Goal: Task Accomplishment & Management: Manage account settings

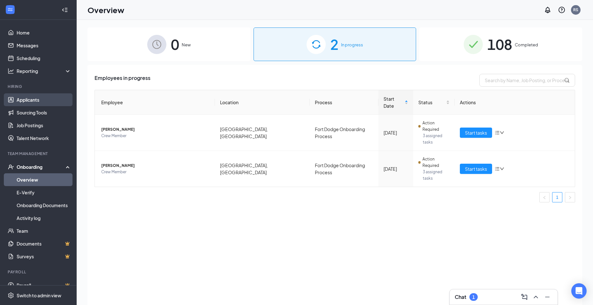
click at [22, 102] on link "Applicants" at bounding box center [44, 99] width 55 height 13
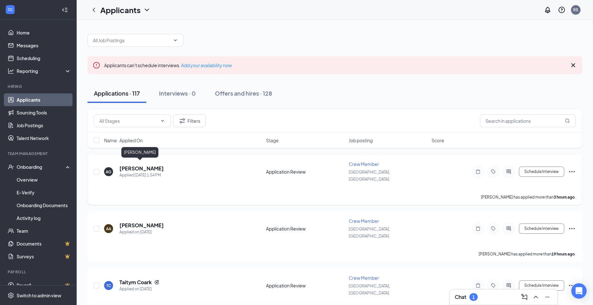
click at [143, 166] on h5 "[PERSON_NAME]" at bounding box center [141, 168] width 44 height 7
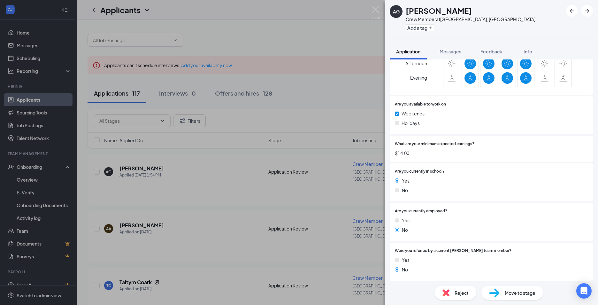
scroll to position [395, 0]
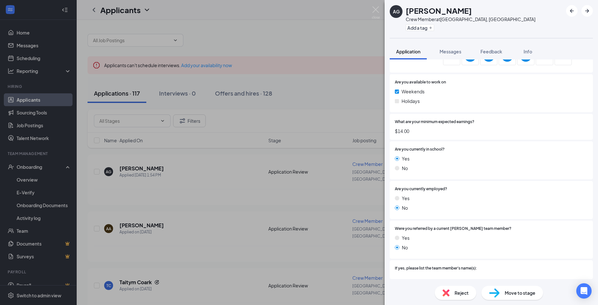
click at [159, 203] on div "AG [PERSON_NAME] Crew Member at [GEOGRAPHIC_DATA], [GEOGRAPHIC_DATA] Add a tag …" at bounding box center [299, 152] width 598 height 305
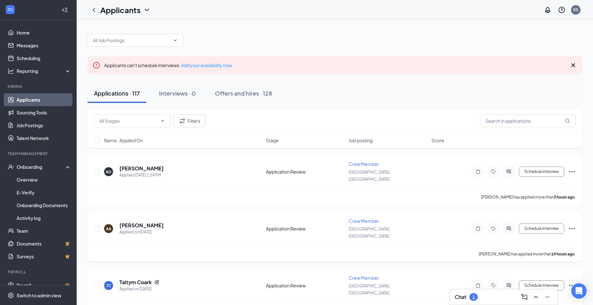
click at [145, 222] on h5 "[PERSON_NAME]" at bounding box center [141, 225] width 44 height 7
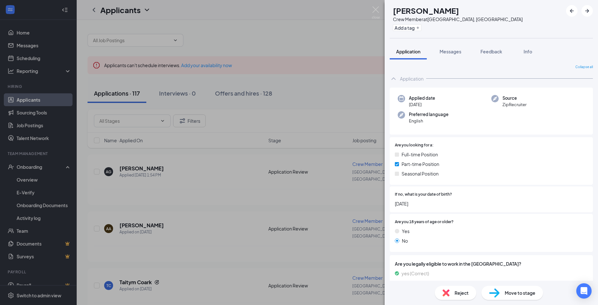
click at [175, 237] on div "AA [PERSON_NAME] Crew Member at [GEOGRAPHIC_DATA], [GEOGRAPHIC_DATA] Add a tag …" at bounding box center [299, 152] width 598 height 305
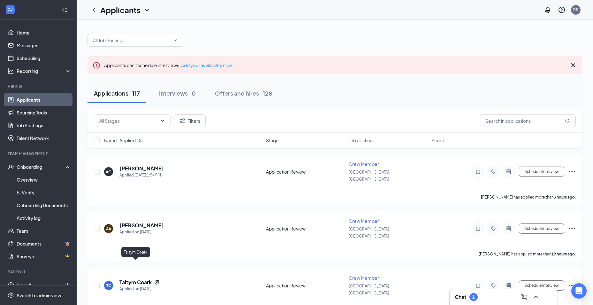
click at [131, 279] on h5 "Taitym Coark" at bounding box center [135, 282] width 32 height 7
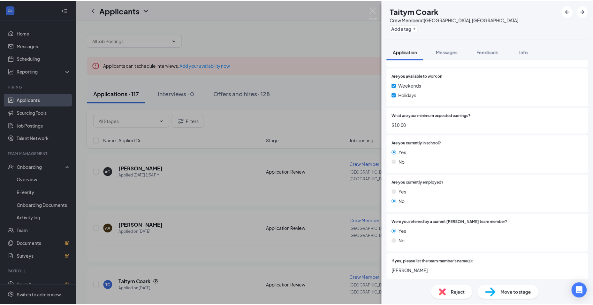
scroll to position [395, 0]
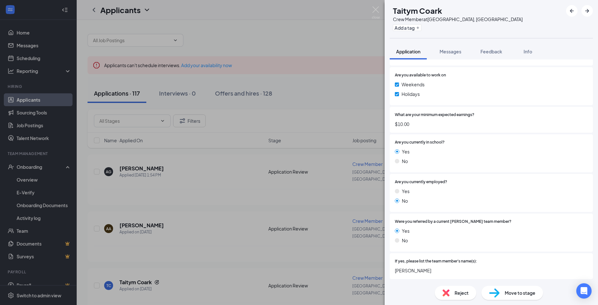
click at [297, 190] on div "TC Taitym Coark Crew Member at [GEOGRAPHIC_DATA], [GEOGRAPHIC_DATA] Add a tag A…" at bounding box center [299, 152] width 598 height 305
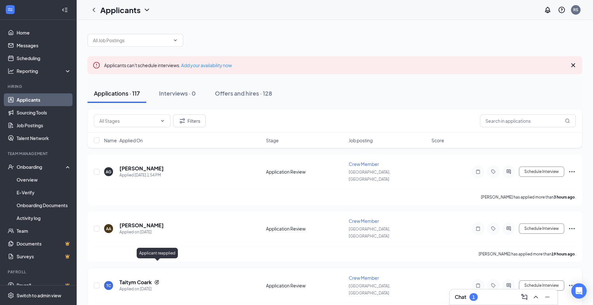
click at [155, 280] on icon "Reapply" at bounding box center [157, 282] width 4 height 4
click at [139, 279] on h5 "Taitym Coark" at bounding box center [135, 282] width 32 height 7
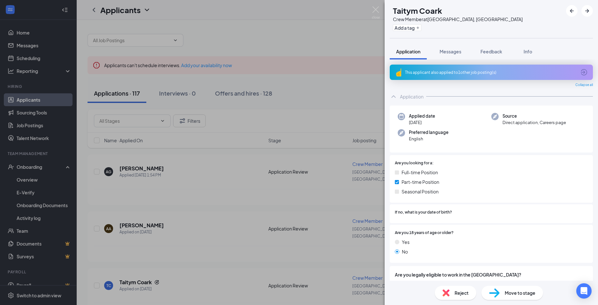
click at [452, 72] on div "This applicant also applied to 1 other job posting(s)" at bounding box center [490, 72] width 171 height 5
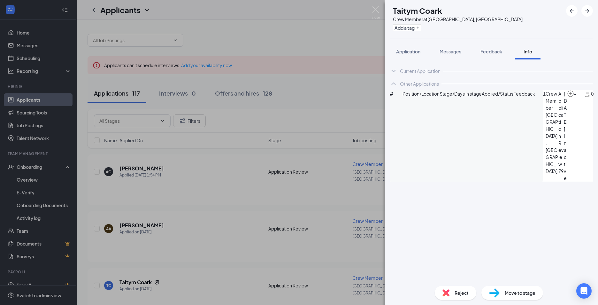
click at [188, 203] on div "TC Taitym Coark Crew Member at [GEOGRAPHIC_DATA], [GEOGRAPHIC_DATA] Add a tag A…" at bounding box center [299, 152] width 598 height 305
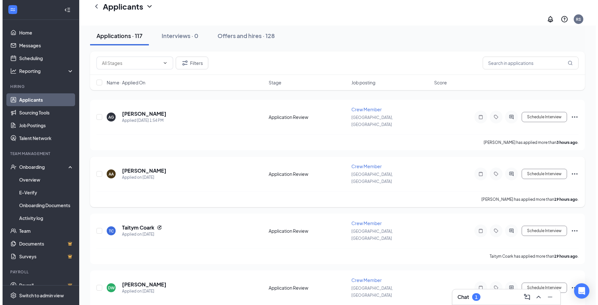
scroll to position [64, 0]
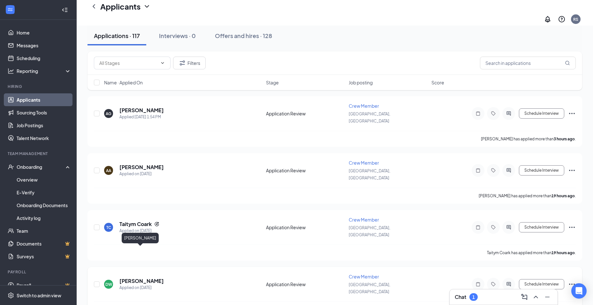
click at [139, 277] on h5 "[PERSON_NAME]" at bounding box center [141, 280] width 44 height 7
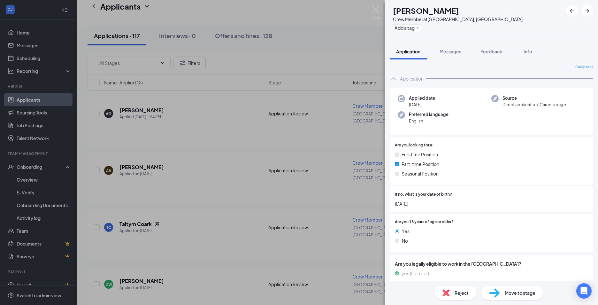
click at [195, 233] on div "DW [PERSON_NAME] Crew Member at [GEOGRAPHIC_DATA], [GEOGRAPHIC_DATA] Add a tag …" at bounding box center [299, 152] width 598 height 305
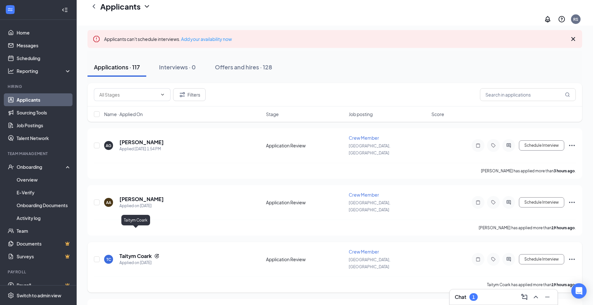
scroll to position [64, 0]
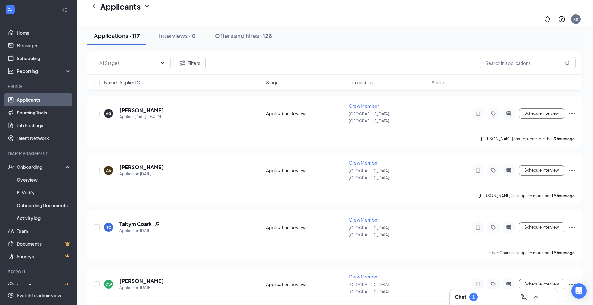
click at [501, 295] on div "Chat 1" at bounding box center [504, 297] width 98 height 10
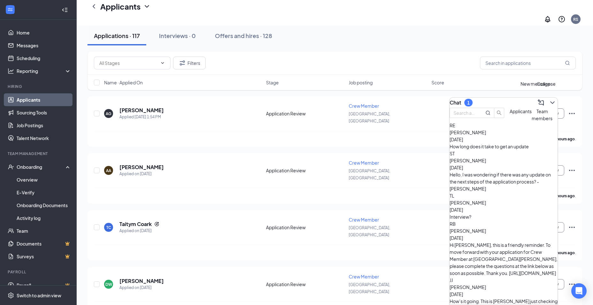
click at [549, 99] on icon "ChevronDown" at bounding box center [553, 103] width 8 height 8
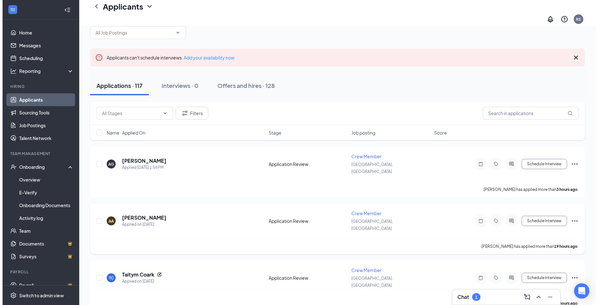
scroll to position [0, 0]
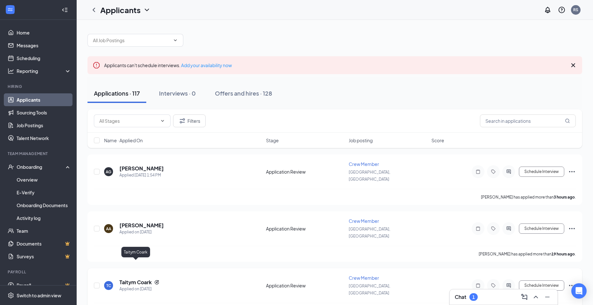
click at [143, 279] on h5 "Taitym Coark" at bounding box center [135, 282] width 32 height 7
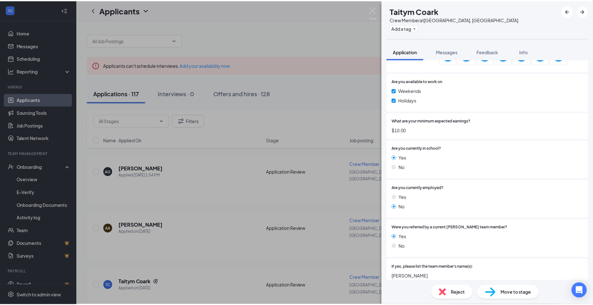
scroll to position [395, 0]
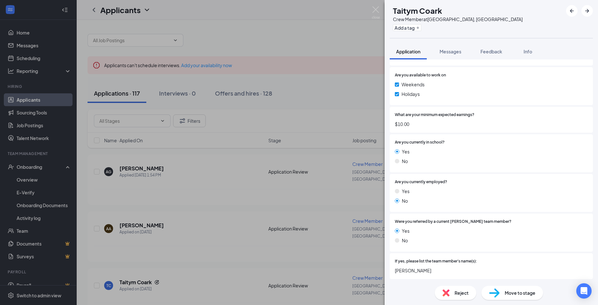
click at [218, 186] on div "TC Taitym Coark Crew Member at [GEOGRAPHIC_DATA], [GEOGRAPHIC_DATA] Add a tag A…" at bounding box center [299, 152] width 598 height 305
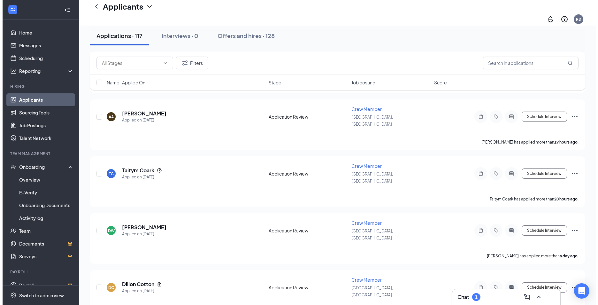
scroll to position [128, 0]
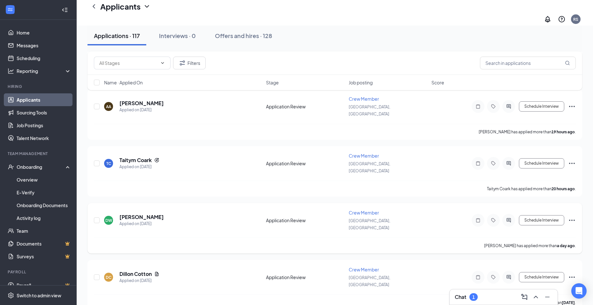
click at [139, 203] on div "DW [PERSON_NAME] Applied on [DATE] Application Review Crew Member Fort Dodge, […" at bounding box center [335, 228] width 495 height 50
click at [134, 213] on h5 "[PERSON_NAME]" at bounding box center [141, 216] width 44 height 7
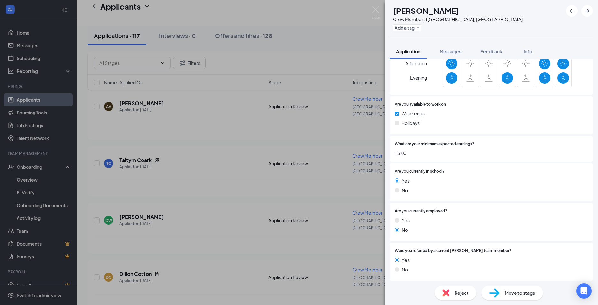
scroll to position [384, 0]
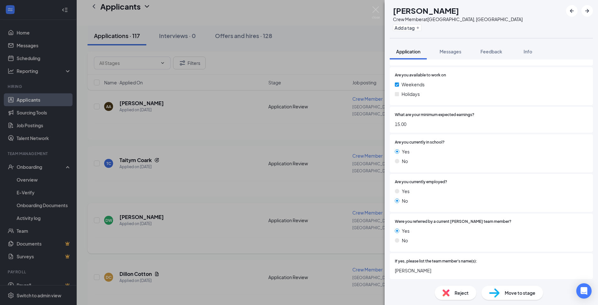
click at [255, 173] on div "DW [PERSON_NAME] Crew Member at [GEOGRAPHIC_DATA], [GEOGRAPHIC_DATA] Add a tag …" at bounding box center [299, 152] width 598 height 305
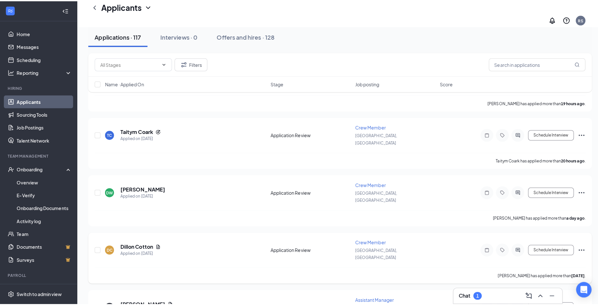
scroll to position [160, 0]
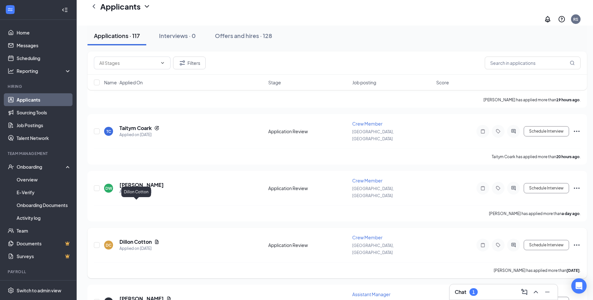
click at [135, 238] on h5 "Dillon Cotton" at bounding box center [135, 241] width 32 height 7
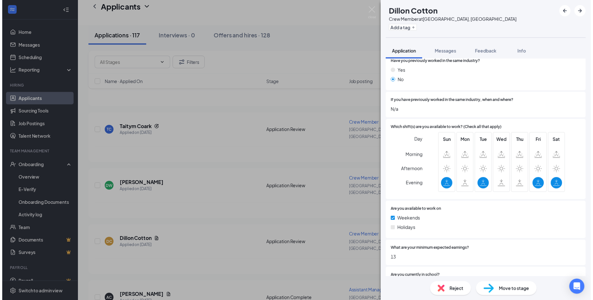
scroll to position [256, 0]
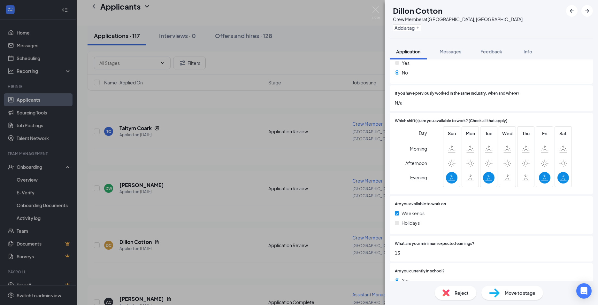
click at [132, 198] on div "[PERSON_NAME] Cotton Crew Member at [GEOGRAPHIC_DATA], [GEOGRAPHIC_DATA] Add a …" at bounding box center [299, 152] width 598 height 305
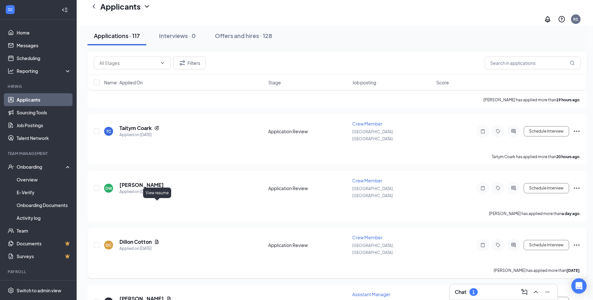
click at [157, 239] on icon "Document" at bounding box center [156, 241] width 5 height 5
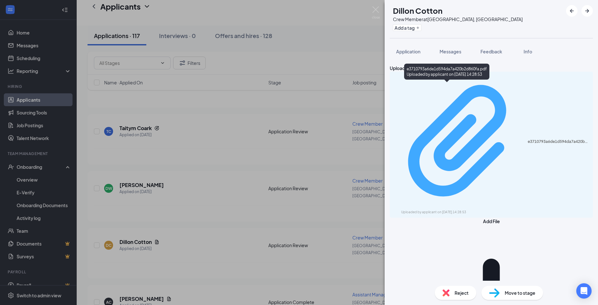
click at [416, 80] on div "e3710793a6de1d594da7a420b2d860fa.pdf Uploaded by applicant on [DATE] 14:28:53" at bounding box center [446, 73] width 85 height 19
click at [528, 139] on div "e3710793a6de1d594da7a420b2d860fa.pdf" at bounding box center [558, 141] width 61 height 5
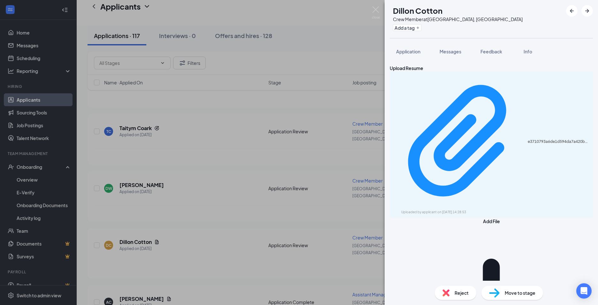
click at [213, 120] on div "[PERSON_NAME] Cotton Crew Member at [GEOGRAPHIC_DATA], [GEOGRAPHIC_DATA] Add a …" at bounding box center [299, 152] width 598 height 305
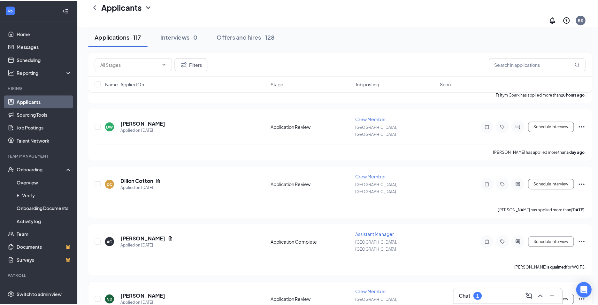
scroll to position [224, 0]
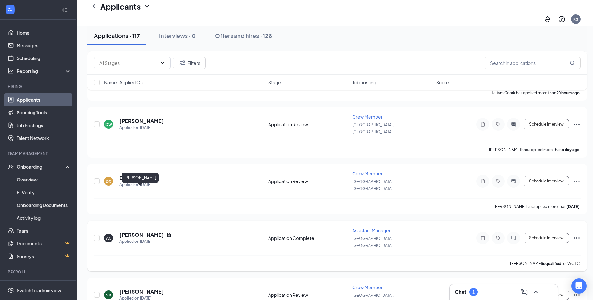
click at [138, 231] on h5 "[PERSON_NAME]" at bounding box center [141, 234] width 44 height 7
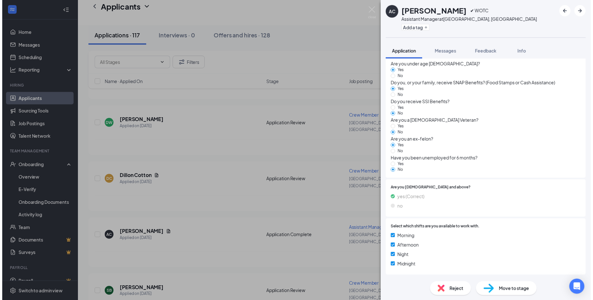
scroll to position [508, 0]
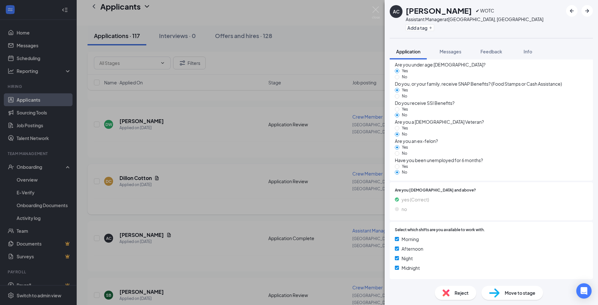
drag, startPoint x: 290, startPoint y: 155, endPoint x: 281, endPoint y: 156, distance: 9.3
click at [290, 153] on div "AC [PERSON_NAME] ✔ WOTC Assistant Manager at [GEOGRAPHIC_DATA], [GEOGRAPHIC_DAT…" at bounding box center [299, 152] width 598 height 305
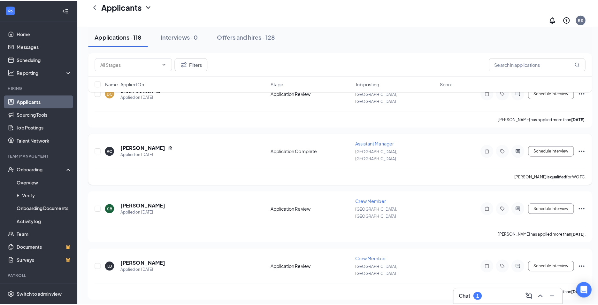
scroll to position [383, 0]
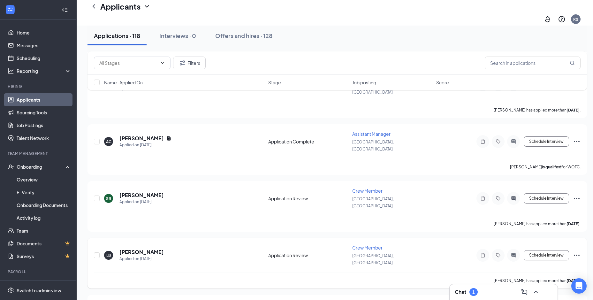
click at [169, 249] on div "LB [PERSON_NAME] Applied on [DATE]" at bounding box center [184, 255] width 160 height 13
click at [164, 249] on h5 "[PERSON_NAME]" at bounding box center [141, 252] width 44 height 7
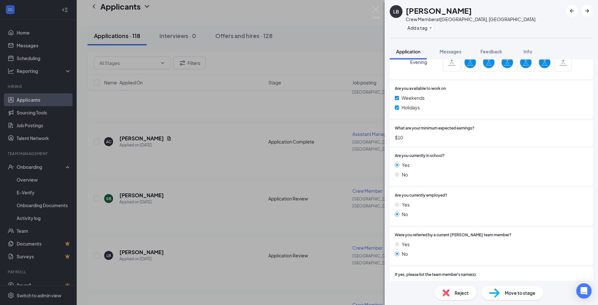
scroll to position [370, 0]
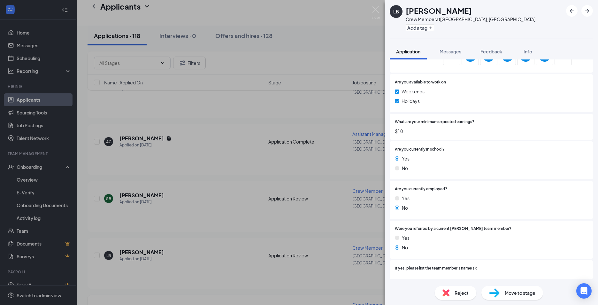
click at [271, 212] on div "LB [PERSON_NAME] Crew Member at [GEOGRAPHIC_DATA], [GEOGRAPHIC_DATA] Add a tag …" at bounding box center [299, 152] width 598 height 305
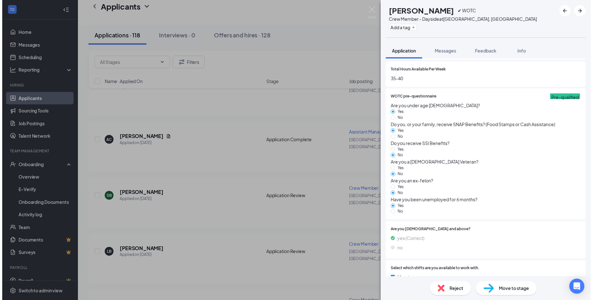
scroll to position [444, 0]
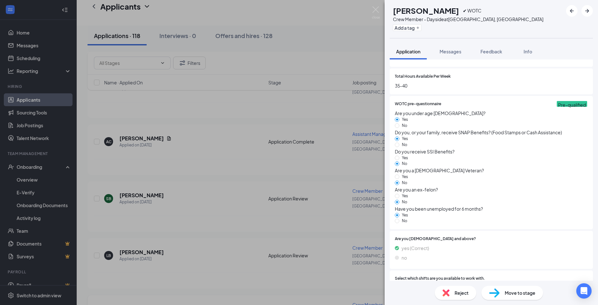
click at [195, 217] on div "SB [PERSON_NAME] ✔ WOTC Crew Member - Dayside at [GEOGRAPHIC_DATA], [GEOGRAPHIC…" at bounding box center [299, 152] width 598 height 305
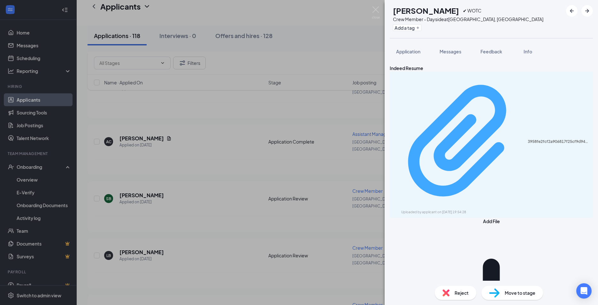
click at [431, 210] on div "Uploaded by applicant on [DATE] 19:54:28" at bounding box center [449, 212] width 96 height 5
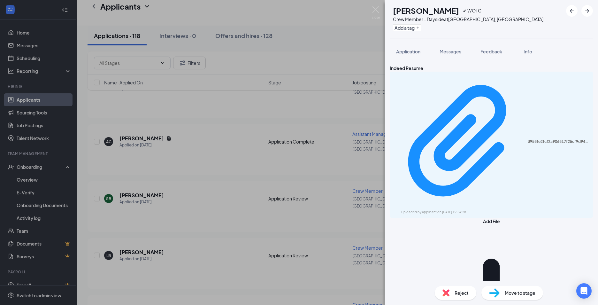
click at [147, 167] on div "SB [PERSON_NAME] ✔ WOTC Crew Member - Dayside at [GEOGRAPHIC_DATA], [GEOGRAPHIC…" at bounding box center [299, 152] width 598 height 305
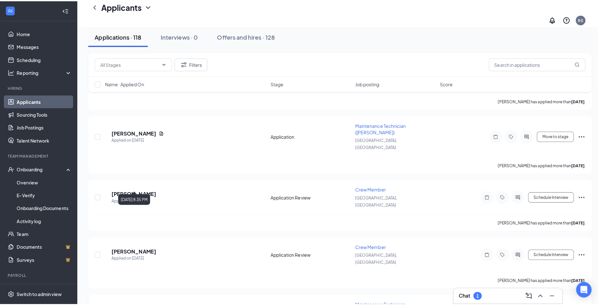
scroll to position [767, 0]
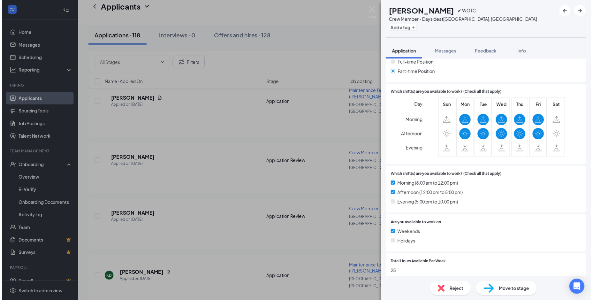
scroll to position [258, 0]
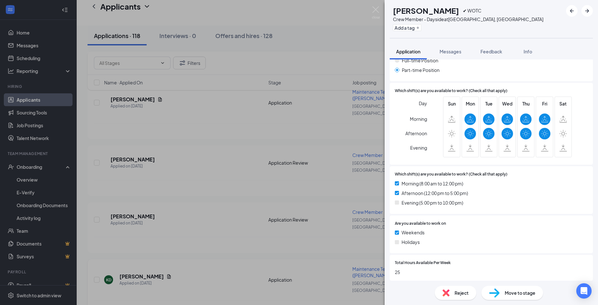
click at [283, 217] on div "TK [PERSON_NAME] ✔ WOTC Crew Member - Dayside at [GEOGRAPHIC_DATA], [GEOGRAPHIC…" at bounding box center [299, 152] width 598 height 305
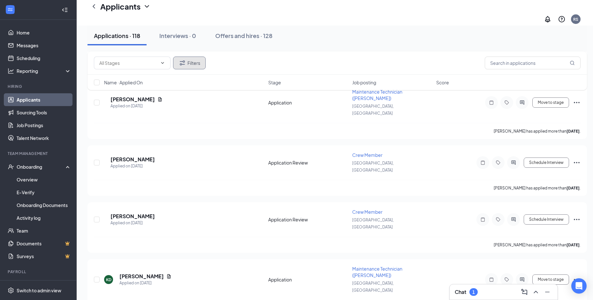
click at [183, 65] on icon "Filter" at bounding box center [182, 62] width 5 height 5
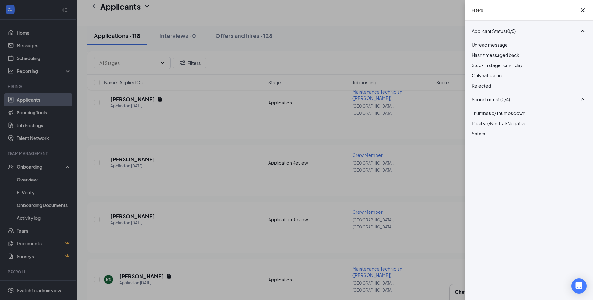
click at [476, 82] on div at bounding box center [529, 82] width 115 height 0
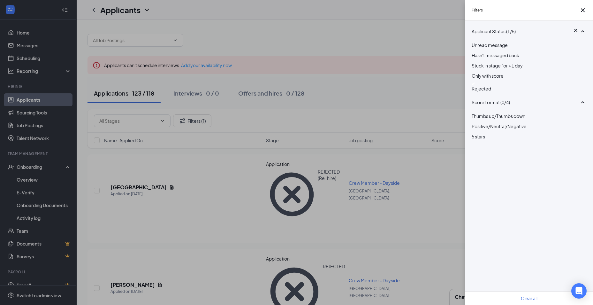
click at [199, 188] on div "Filters Applicant Status (1/5) Unread message Hasn't messaged back Stuck in sta…" at bounding box center [296, 152] width 593 height 305
click at [136, 214] on div "Filters Applicant Status (1/5) Unread message Hasn't messaged back Stuck in sta…" at bounding box center [296, 152] width 593 height 305
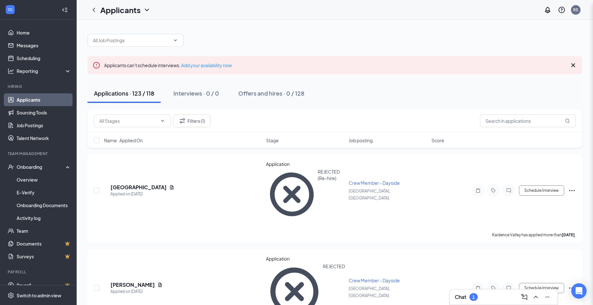
click at [136, 214] on div "Filters Applicant Status (1/5) Unread message Hasn't messaged back Stuck in sta…" at bounding box center [296, 152] width 593 height 305
click at [135, 281] on h5 "[PERSON_NAME]" at bounding box center [133, 284] width 44 height 7
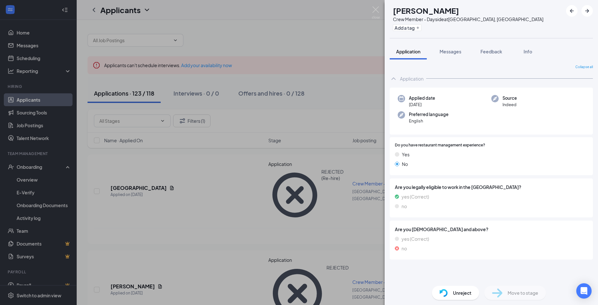
drag, startPoint x: 191, startPoint y: 228, endPoint x: 121, endPoint y: 218, distance: 70.7
click at [191, 228] on div "AB [PERSON_NAME] Crew Member - Dayside at [GEOGRAPHIC_DATA], [GEOGRAPHIC_DATA] …" at bounding box center [299, 152] width 598 height 305
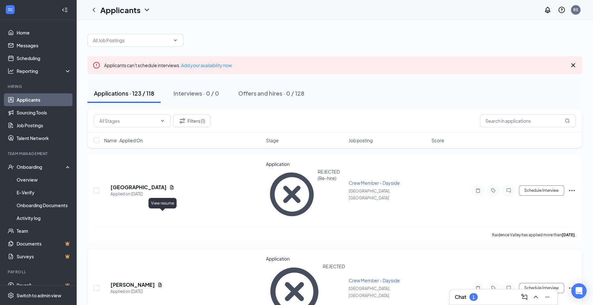
click at [162, 282] on icon "Document" at bounding box center [159, 284] width 5 height 5
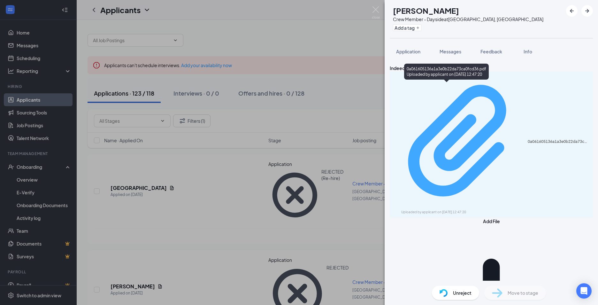
click at [430, 210] on div "Uploaded by applicant on [DATE] 12:47:20" at bounding box center [449, 212] width 96 height 5
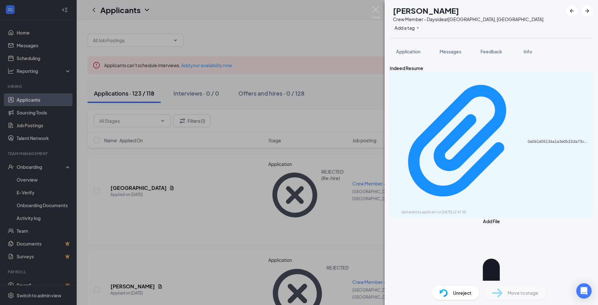
click at [204, 194] on div "AB [PERSON_NAME] Crew Member - Dayside at [GEOGRAPHIC_DATA], [GEOGRAPHIC_DATA] …" at bounding box center [299, 152] width 598 height 305
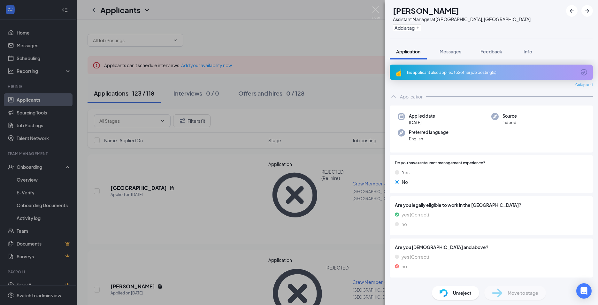
click at [177, 247] on div "AB [PERSON_NAME] Assistant Manager at [GEOGRAPHIC_DATA], [GEOGRAPHIC_DATA] Add …" at bounding box center [299, 152] width 598 height 305
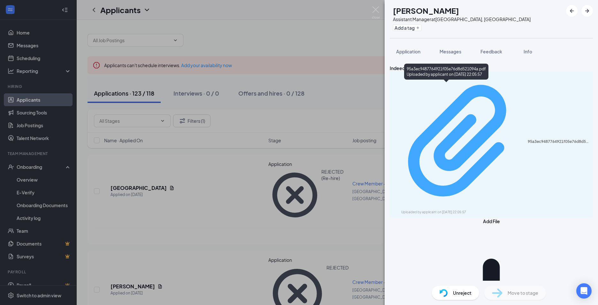
click at [528, 139] on div "95a3ec9487764921f05e76d8d521094a.pdf" at bounding box center [558, 141] width 61 height 5
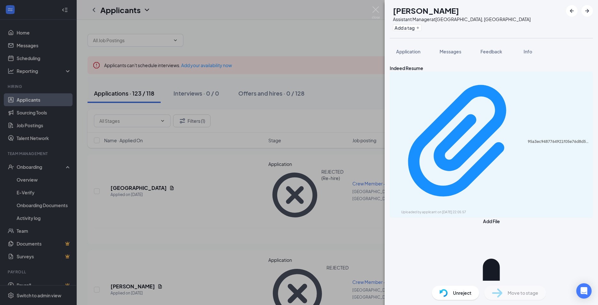
click at [170, 207] on div "AB [PERSON_NAME] Assistant Manager at [GEOGRAPHIC_DATA], [GEOGRAPHIC_DATA] Add …" at bounding box center [299, 152] width 598 height 305
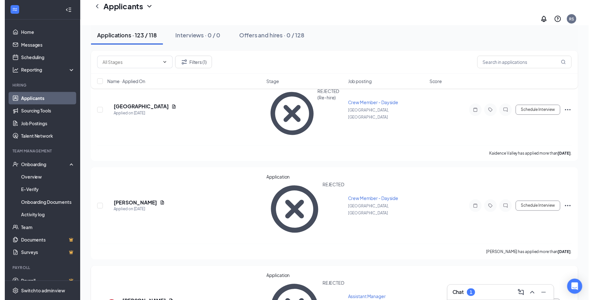
scroll to position [96, 0]
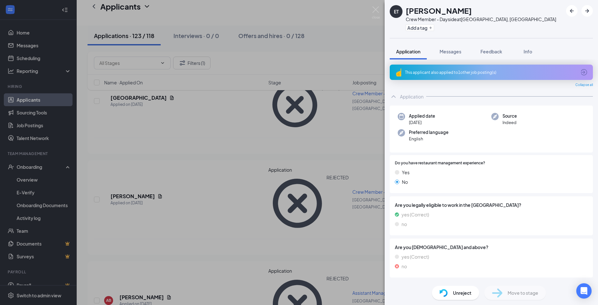
click at [177, 214] on div "ET [PERSON_NAME] Crew Member - Dayside at [GEOGRAPHIC_DATA], [GEOGRAPHIC_DATA] …" at bounding box center [299, 152] width 598 height 305
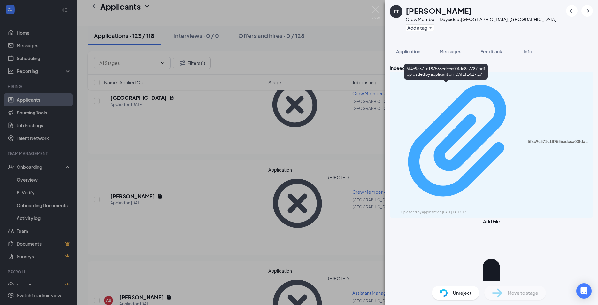
click at [447, 210] on div "Uploaded by applicant on [DATE] 14:17:17" at bounding box center [449, 212] width 96 height 5
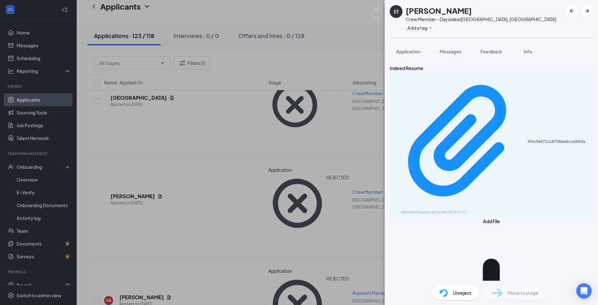
click at [128, 198] on div "ET [PERSON_NAME] Crew Member - Dayside at [GEOGRAPHIC_DATA], [GEOGRAPHIC_DATA] …" at bounding box center [299, 152] width 598 height 305
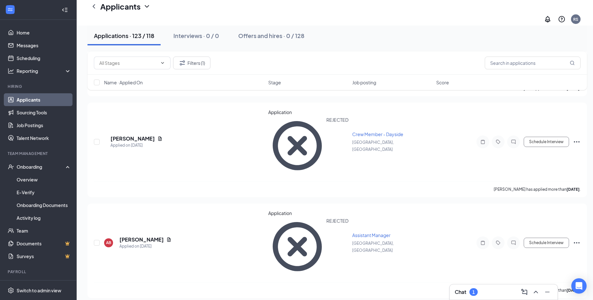
scroll to position [160, 0]
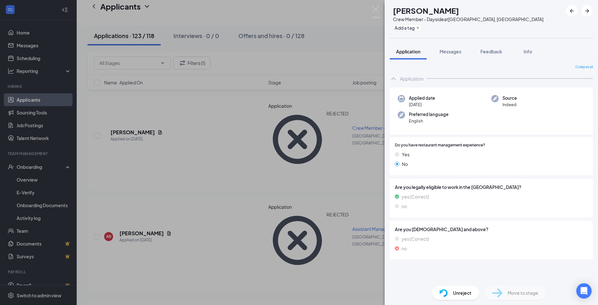
click at [157, 208] on div "AB [PERSON_NAME] Crew Member - Dayside at [GEOGRAPHIC_DATA], [GEOGRAPHIC_DATA] …" at bounding box center [299, 152] width 598 height 305
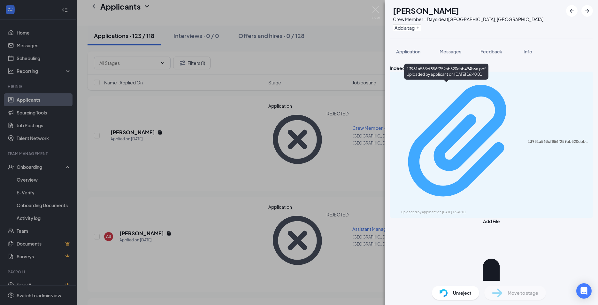
click at [425, 88] on div "13981a563cf856f259ab520ebb494b6a.pdf Uploaded by applicant on [DATE] 16:40:01" at bounding box center [491, 144] width 195 height 140
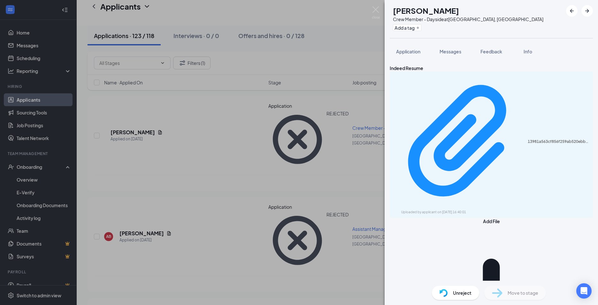
click at [193, 175] on div "AB [PERSON_NAME] Crew Member - Dayside at [GEOGRAPHIC_DATA], [GEOGRAPHIC_DATA] …" at bounding box center [299, 152] width 598 height 305
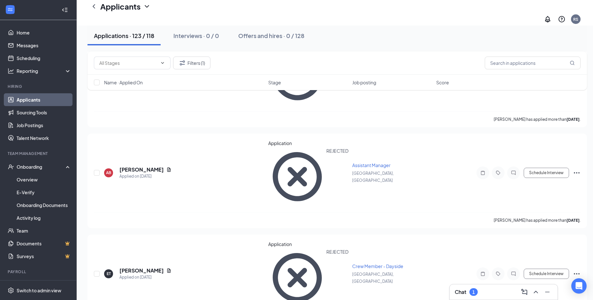
scroll to position [224, 0]
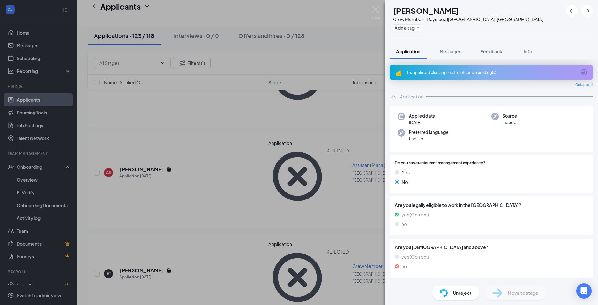
click at [168, 214] on div "ND [PERSON_NAME] Crew Member - Dayside at [GEOGRAPHIC_DATA], [GEOGRAPHIC_DATA] …" at bounding box center [299, 152] width 598 height 305
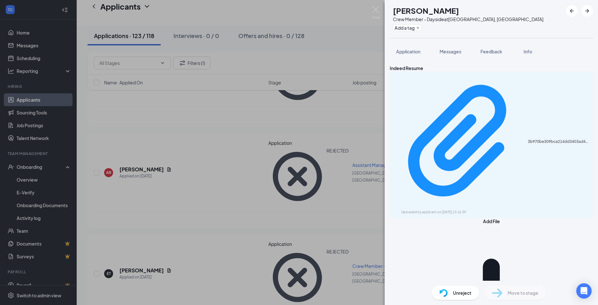
click at [248, 185] on div "MB [PERSON_NAME] Crew Member - Dayside at [GEOGRAPHIC_DATA], [GEOGRAPHIC_DATA] …" at bounding box center [299, 152] width 598 height 305
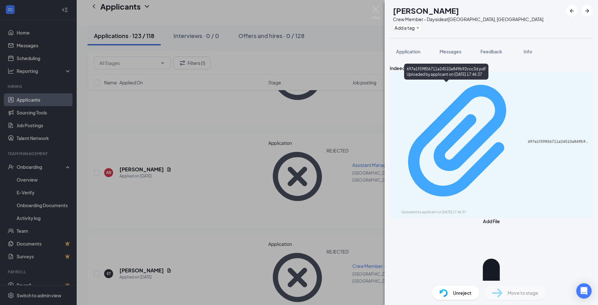
click at [528, 139] on div "697e1f59856711a24510a849b92ccc3d.pdf" at bounding box center [558, 141] width 61 height 5
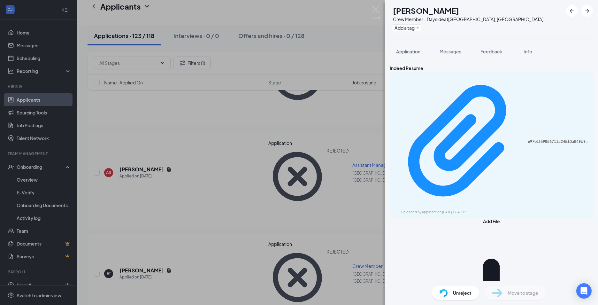
click at [169, 194] on div "ND [PERSON_NAME] Crew Member - Dayside at [GEOGRAPHIC_DATA], [GEOGRAPHIC_DATA] …" at bounding box center [299, 152] width 598 height 305
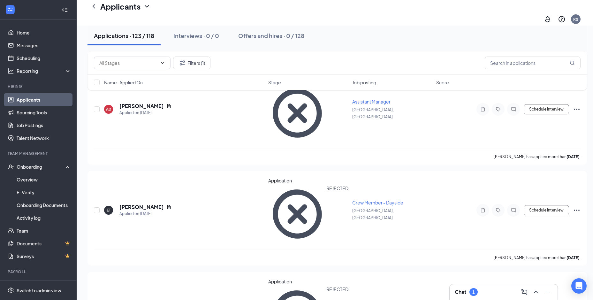
scroll to position [287, 0]
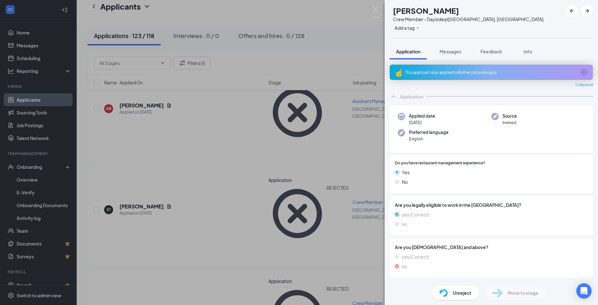
click at [182, 206] on div "MB [PERSON_NAME] Crew Member - Dayside at [GEOGRAPHIC_DATA], [GEOGRAPHIC_DATA] …" at bounding box center [299, 152] width 598 height 305
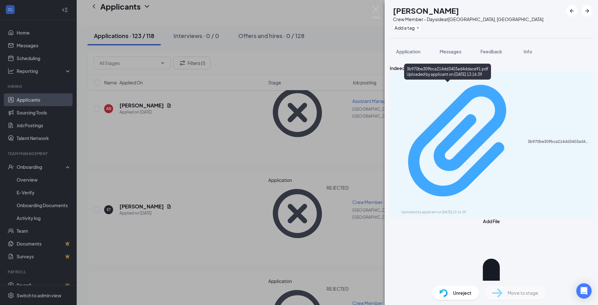
click at [443, 210] on div "Uploaded by applicant on [DATE] 13:16:39" at bounding box center [449, 212] width 96 height 5
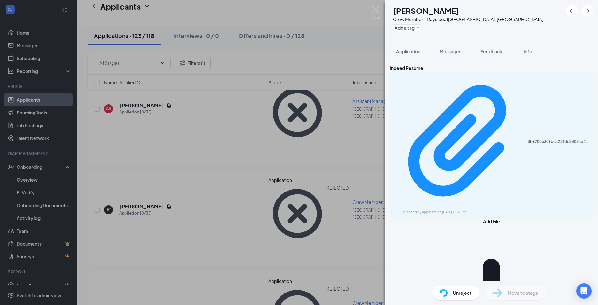
click at [205, 137] on div "MB [PERSON_NAME] Crew Member - Dayside at [GEOGRAPHIC_DATA], [GEOGRAPHIC_DATA] …" at bounding box center [299, 152] width 598 height 305
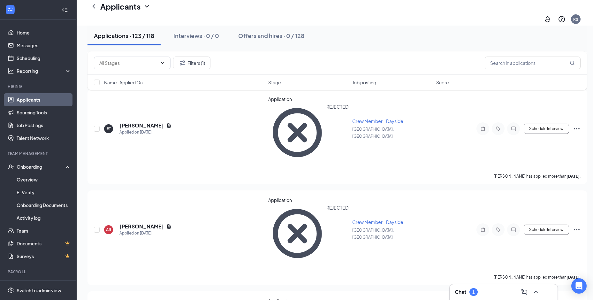
scroll to position [383, 0]
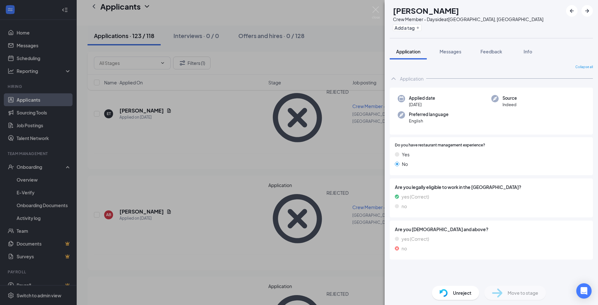
click at [171, 181] on div "BP [PERSON_NAME] Crew Member - Dayside at [GEOGRAPHIC_DATA], [GEOGRAPHIC_DATA] …" at bounding box center [299, 152] width 598 height 305
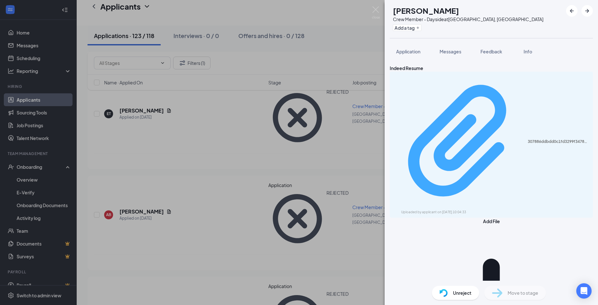
click at [432, 210] on div "Uploaded by applicant on [DATE] 10:04:33" at bounding box center [449, 212] width 96 height 5
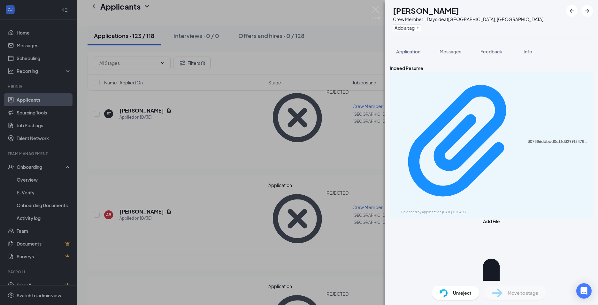
click at [208, 202] on div "BP [PERSON_NAME] Crew Member - Dayside at [GEOGRAPHIC_DATA], [GEOGRAPHIC_DATA] …" at bounding box center [299, 152] width 598 height 305
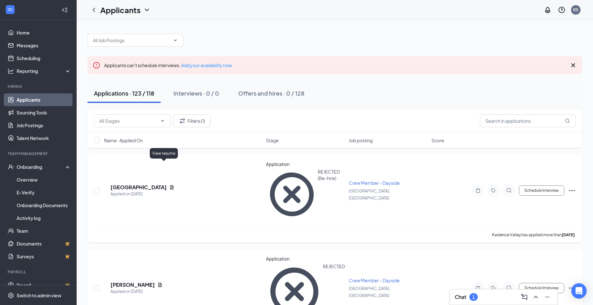
click at [170, 185] on icon "Document" at bounding box center [172, 187] width 4 height 4
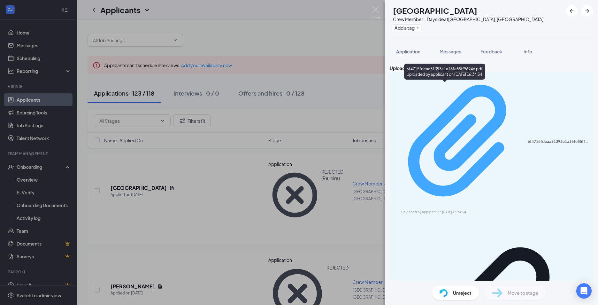
click at [528, 139] on div "6f4715fdeaa31393a1a16fe85ff9694e.pdf" at bounding box center [558, 141] width 61 height 5
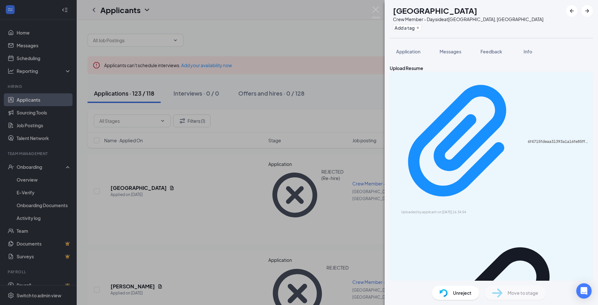
click at [190, 153] on div "KV Kaidence Valley Crew Member - Dayside at [GEOGRAPHIC_DATA], [GEOGRAPHIC_DATA…" at bounding box center [299, 152] width 598 height 305
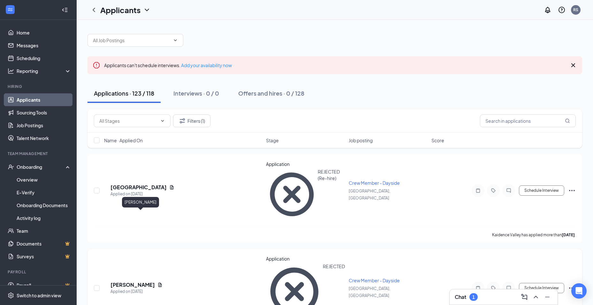
click at [155, 281] on h5 "[PERSON_NAME]" at bounding box center [133, 284] width 44 height 7
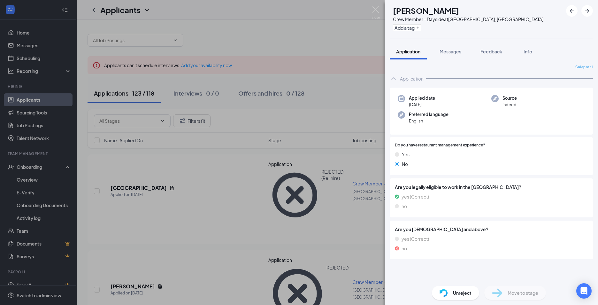
click at [132, 189] on div "AB [PERSON_NAME] Crew Member - Dayside at [GEOGRAPHIC_DATA], [GEOGRAPHIC_DATA] …" at bounding box center [299, 152] width 598 height 305
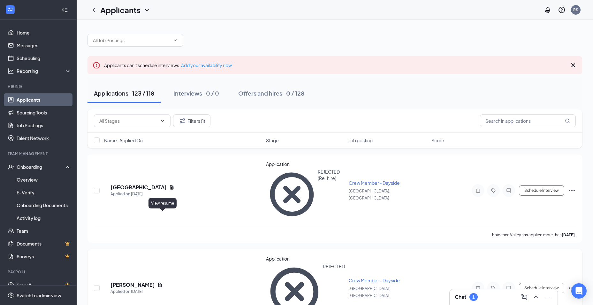
click at [163, 282] on icon "Document" at bounding box center [159, 284] width 5 height 5
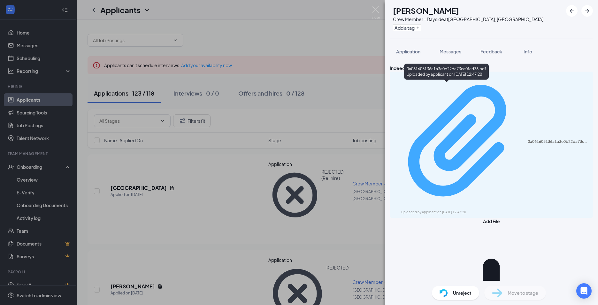
click at [444, 210] on div "Uploaded by applicant on [DATE] 12:47:20" at bounding box center [449, 212] width 96 height 5
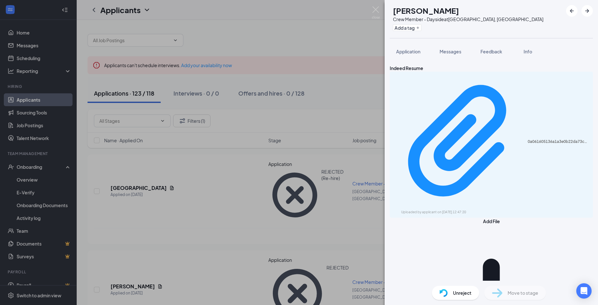
click at [178, 83] on div "AB [PERSON_NAME] Crew Member - Dayside at [GEOGRAPHIC_DATA], [GEOGRAPHIC_DATA] …" at bounding box center [299, 152] width 598 height 305
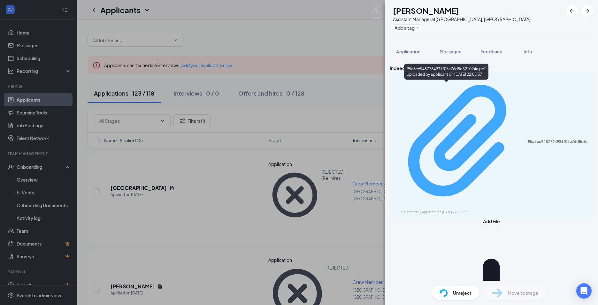
click at [528, 139] on div "95a3ec9487764921f05e76d8d521094a.pdf" at bounding box center [558, 141] width 61 height 5
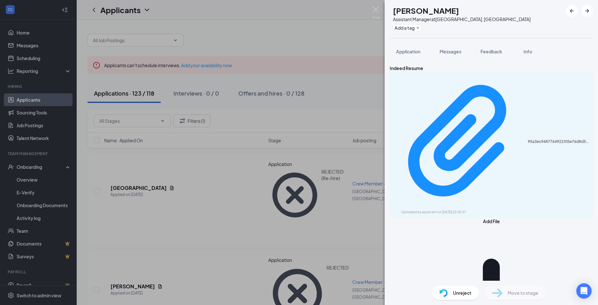
click at [188, 193] on div "AB [PERSON_NAME] Assistant Manager at [GEOGRAPHIC_DATA], [GEOGRAPHIC_DATA] Add …" at bounding box center [299, 152] width 598 height 305
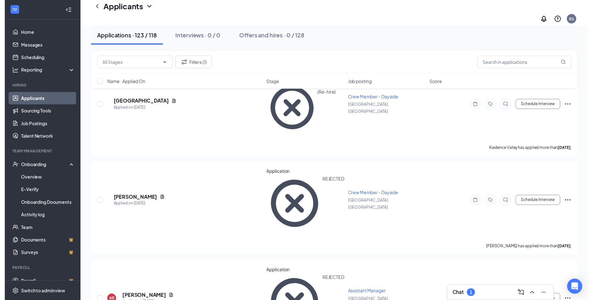
scroll to position [96, 0]
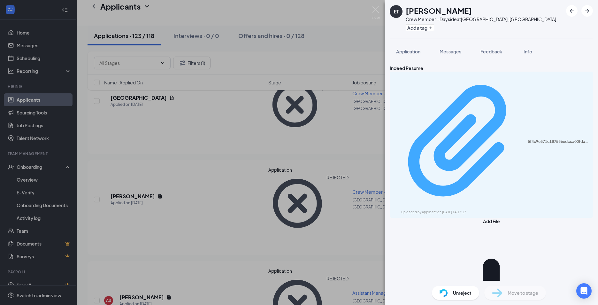
click at [434, 210] on div "Uploaded by applicant on [DATE] 14:17:17" at bounding box center [449, 212] width 96 height 5
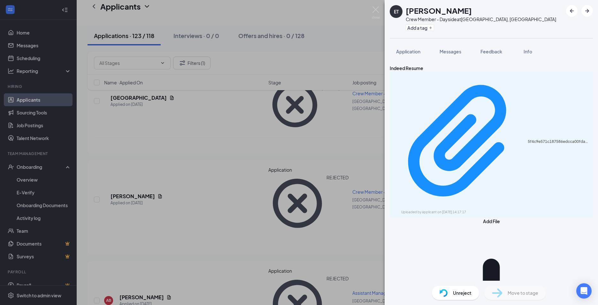
click at [201, 177] on div "ET [PERSON_NAME] Crew Member - Dayside at [GEOGRAPHIC_DATA], [GEOGRAPHIC_DATA] …" at bounding box center [299, 152] width 598 height 305
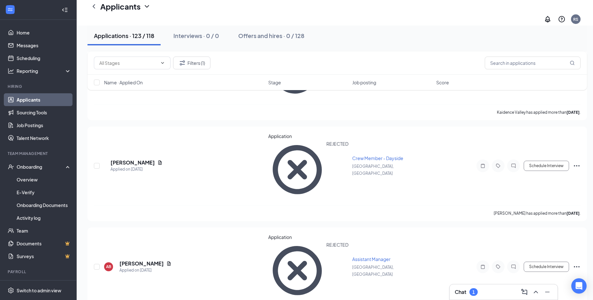
scroll to position [160, 0]
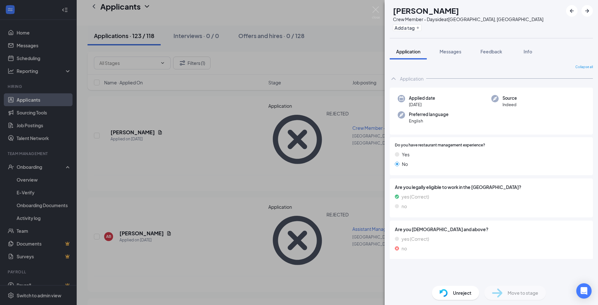
drag, startPoint x: 246, startPoint y: 208, endPoint x: 174, endPoint y: 208, distance: 71.6
click at [241, 209] on div "AB [PERSON_NAME] Crew Member - Dayside at [GEOGRAPHIC_DATA], [GEOGRAPHIC_DATA] …" at bounding box center [299, 152] width 598 height 305
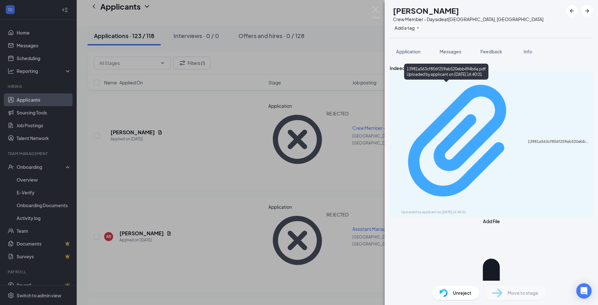
click at [451, 89] on div "13981a563cf856f259ab520ebb494b6a.pdf Uploaded by applicant on [DATE] 16:40:01" at bounding box center [491, 144] width 195 height 140
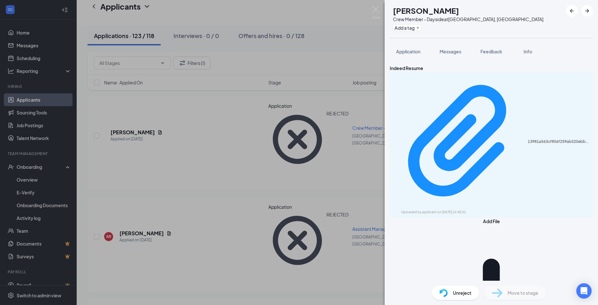
click at [217, 108] on div "AB [PERSON_NAME] Crew Member - Dayside at [GEOGRAPHIC_DATA], [GEOGRAPHIC_DATA] …" at bounding box center [299, 152] width 598 height 305
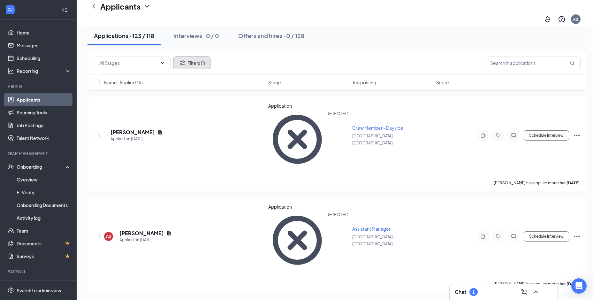
click at [198, 59] on button "Filters (1)" at bounding box center [191, 63] width 37 height 13
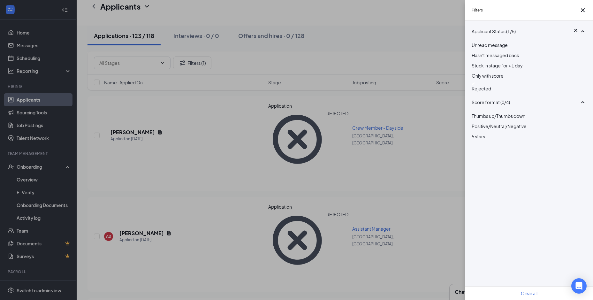
click at [471, 96] on div "Applicant Status (1/5) Unread message Hasn't messaged back Stuck in stage for >…" at bounding box center [529, 160] width 128 height 279
click at [475, 85] on img at bounding box center [473, 83] width 3 height 3
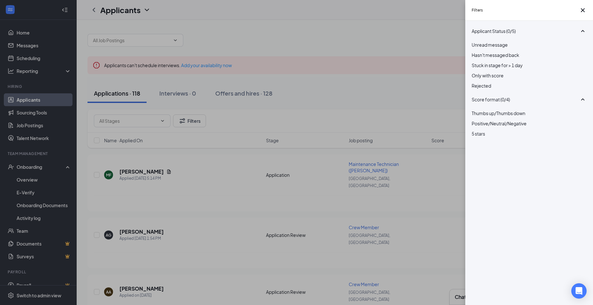
click at [422, 93] on div "Filters Applicant Status (0/5) Unread message Hasn't messaged back Stuck in sta…" at bounding box center [296, 152] width 593 height 305
click at [385, 86] on div "Filters Applicant Status (0/5) Unread message Hasn't messaged back Stuck in sta…" at bounding box center [296, 152] width 593 height 305
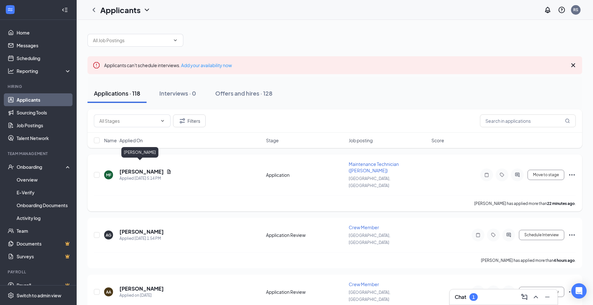
click at [137, 168] on h5 "[PERSON_NAME]" at bounding box center [141, 171] width 44 height 7
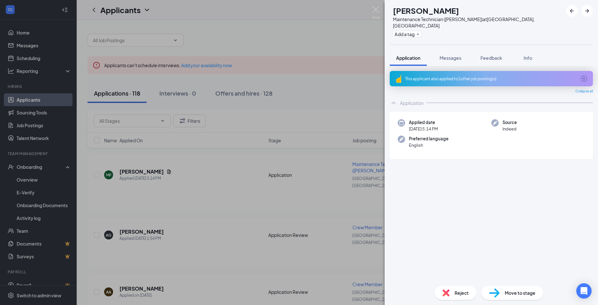
click at [430, 76] on div "This applicant also applied to 1 other job posting(s)" at bounding box center [490, 78] width 171 height 5
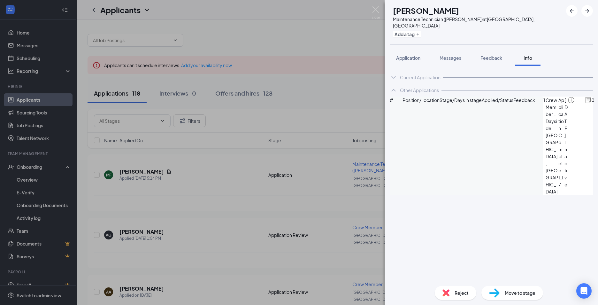
click at [546, 116] on span "Crew Member - Dayside" at bounding box center [552, 113] width 13 height 35
drag, startPoint x: 252, startPoint y: 168, endPoint x: 232, endPoint y: 172, distance: 20.4
click at [252, 168] on div "MF [PERSON_NAME] Maintenance Technician ([PERSON_NAME]) at [GEOGRAPHIC_DATA], […" at bounding box center [299, 152] width 598 height 305
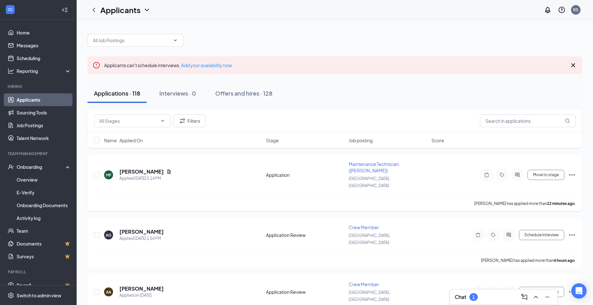
click at [153, 168] on div "[PERSON_NAME]" at bounding box center [145, 171] width 52 height 7
click at [160, 168] on div "[PERSON_NAME]" at bounding box center [145, 171] width 52 height 7
click at [166, 169] on icon "Document" at bounding box center [168, 171] width 5 height 5
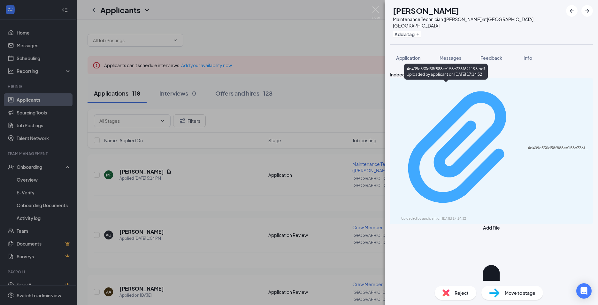
click at [467, 216] on div "Uploaded by applicant on [DATE] 17:14:32" at bounding box center [449, 218] width 96 height 5
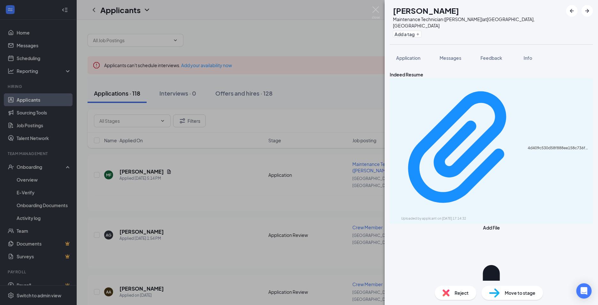
click at [206, 180] on div "MF [PERSON_NAME] Maintenance Technician ([PERSON_NAME]) at [GEOGRAPHIC_DATA], […" at bounding box center [299, 152] width 598 height 305
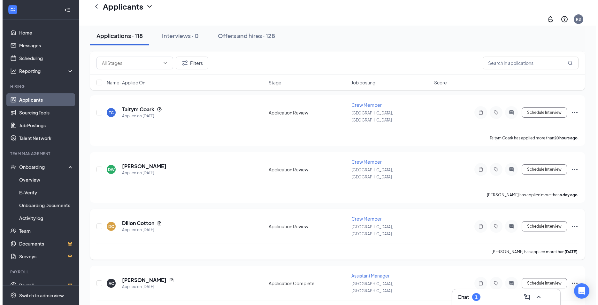
scroll to position [256, 0]
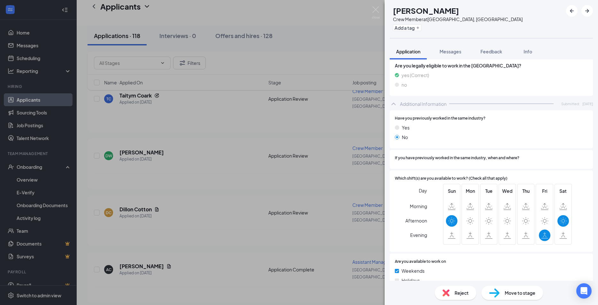
scroll to position [192, 0]
drag, startPoint x: 209, startPoint y: 198, endPoint x: 239, endPoint y: 186, distance: 32.1
click at [211, 199] on div "SB [PERSON_NAME] Crew Member at [GEOGRAPHIC_DATA], [GEOGRAPHIC_DATA] Add a tag …" at bounding box center [299, 152] width 598 height 305
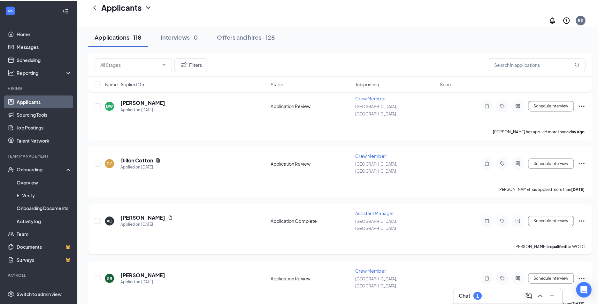
scroll to position [319, 0]
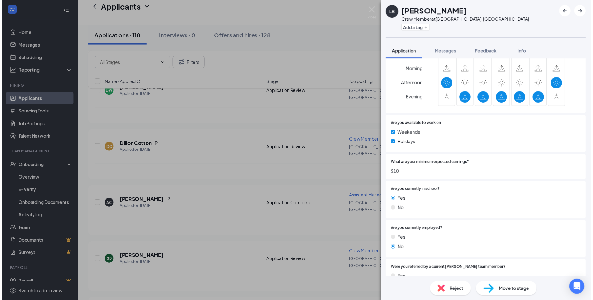
scroll to position [370, 0]
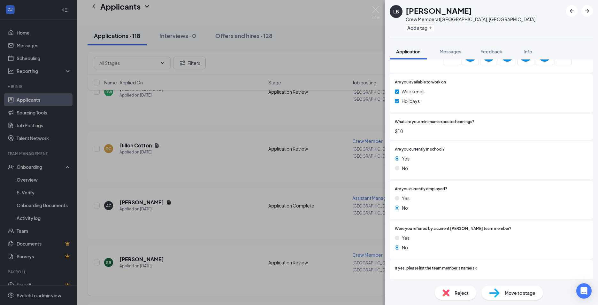
drag, startPoint x: 125, startPoint y: 241, endPoint x: 173, endPoint y: 221, distance: 52.3
click at [127, 241] on div "LB [PERSON_NAME] Crew Member at [GEOGRAPHIC_DATA], [GEOGRAPHIC_DATA] Add a tag …" at bounding box center [299, 152] width 598 height 305
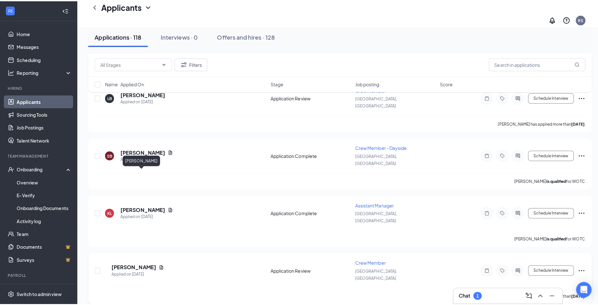
scroll to position [543, 0]
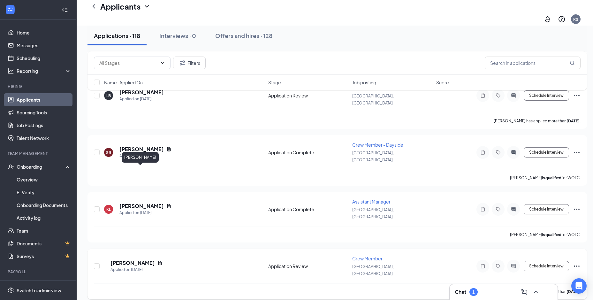
click at [137, 259] on h5 "[PERSON_NAME]" at bounding box center [133, 262] width 44 height 7
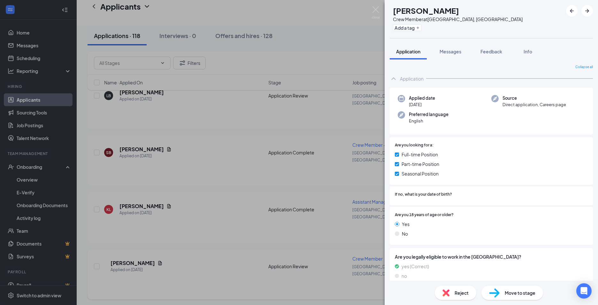
click at [127, 241] on div "RE [PERSON_NAME] Crew Member at [GEOGRAPHIC_DATA], [GEOGRAPHIC_DATA] Add a tag …" at bounding box center [299, 152] width 598 height 305
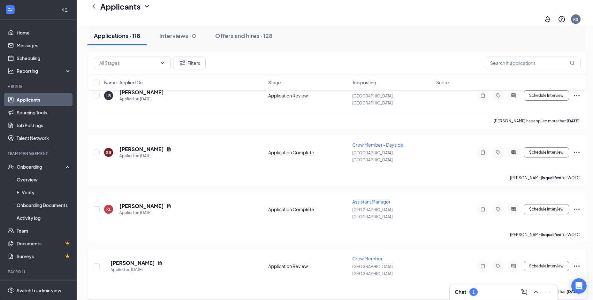
click at [157, 260] on icon "Document" at bounding box center [159, 262] width 5 height 5
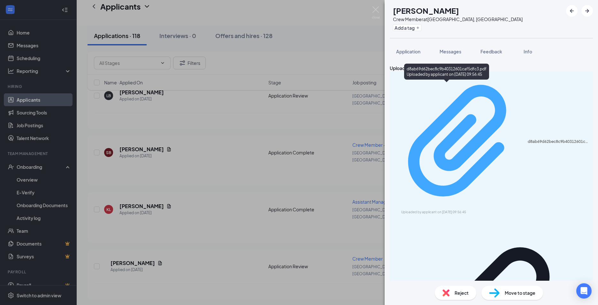
click at [457, 210] on div "Uploaded by applicant on [DATE] 09:56:45" at bounding box center [449, 212] width 96 height 5
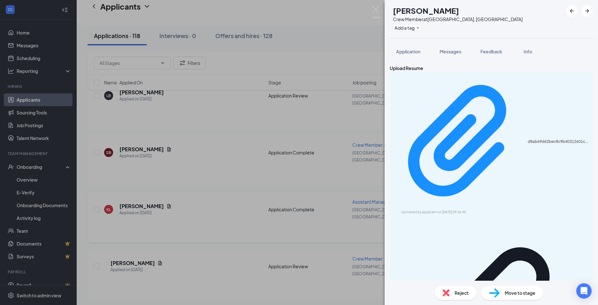
drag, startPoint x: 263, startPoint y: 127, endPoint x: 251, endPoint y: 142, distance: 18.6
click at [262, 128] on div "RE [PERSON_NAME] Crew Member at [GEOGRAPHIC_DATA], [GEOGRAPHIC_DATA] Add a tag …" at bounding box center [299, 152] width 598 height 305
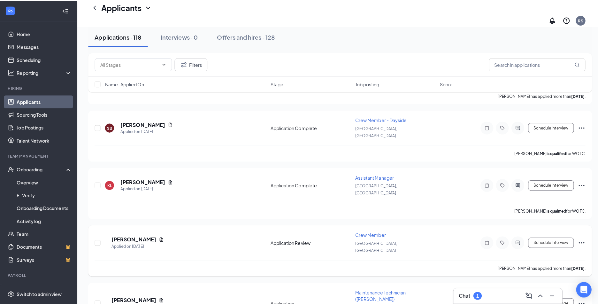
scroll to position [607, 0]
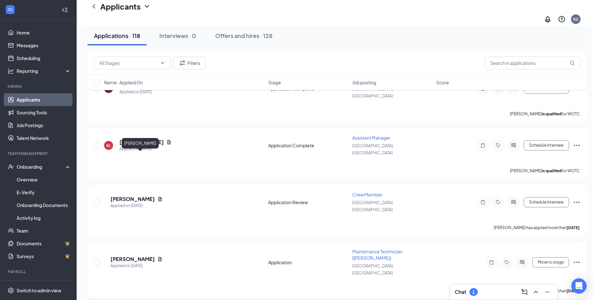
click at [144, 256] on h5 "[PERSON_NAME]" at bounding box center [133, 259] width 44 height 7
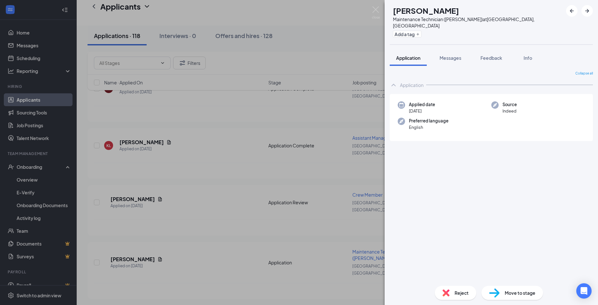
click at [236, 164] on div "AC [PERSON_NAME] Maintenance Technician ([PERSON_NAME]) at [GEOGRAPHIC_DATA], […" at bounding box center [299, 152] width 598 height 305
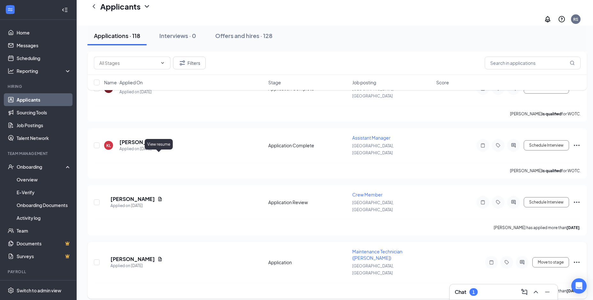
click at [160, 256] on icon "Document" at bounding box center [159, 258] width 5 height 5
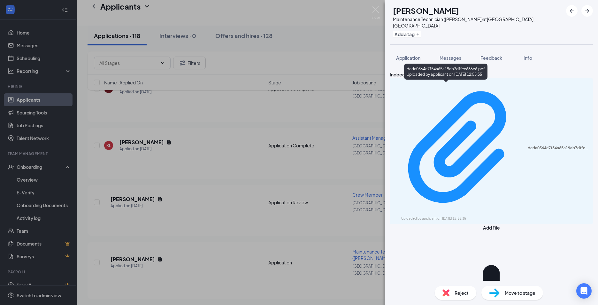
click at [471, 82] on div "dcde0364c7f54a65a19ab7dffcc686e6.pdf Uploaded by applicant on [DATE] 12:55:35" at bounding box center [491, 151] width 203 height 146
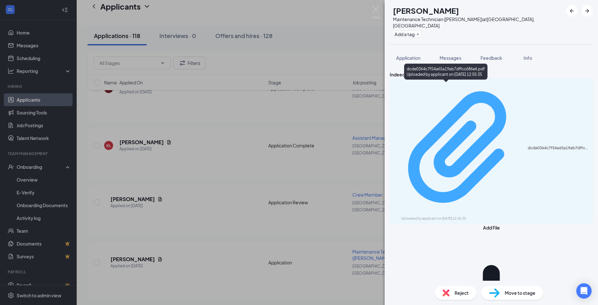
click at [452, 89] on div "dcde0364c7f54a65a19ab7dffcc686e6.pdf Uploaded by applicant on [DATE] 12:55:35" at bounding box center [491, 151] width 195 height 140
